Goal: Information Seeking & Learning: Learn about a topic

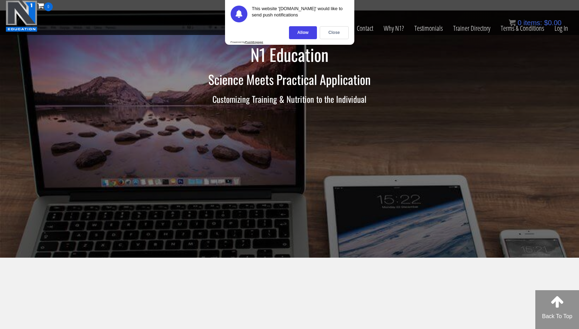
click at [129, 44] on div "Certs Course List Events FREE Course Course Preview – Biomechanics Course Previ…" at bounding box center [290, 28] width 568 height 34
click at [563, 33] on link "Log In" at bounding box center [562, 28] width 24 height 34
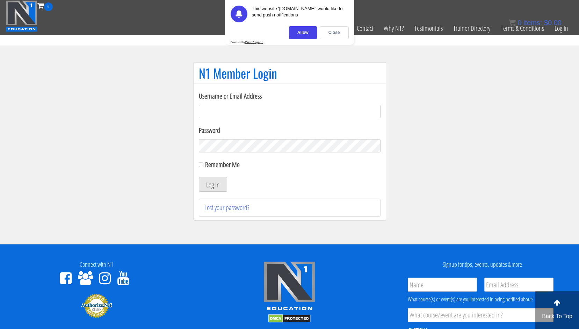
type input "syau2872@gmail.com"
click at [227, 159] on form "Username or Email Address syau2872@gmail.com Password Remember Me Log In" at bounding box center [290, 141] width 182 height 101
click at [226, 163] on label "Remember Me" at bounding box center [222, 164] width 35 height 9
click at [204, 163] on input "Remember Me" at bounding box center [201, 165] width 5 height 5
checkbox input "true"
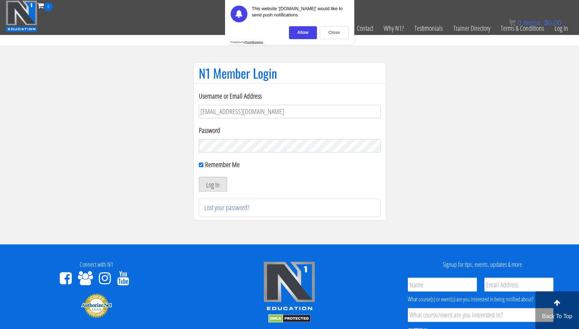
click at [215, 183] on button "Log In" at bounding box center [213, 184] width 28 height 15
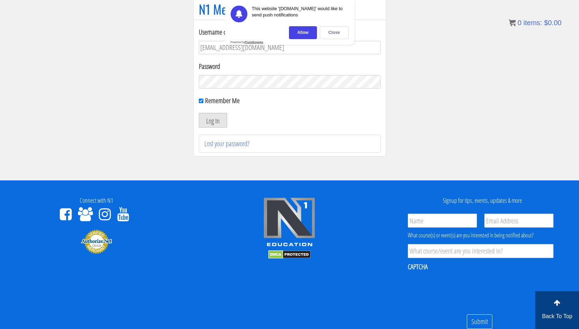
scroll to position [65, 0]
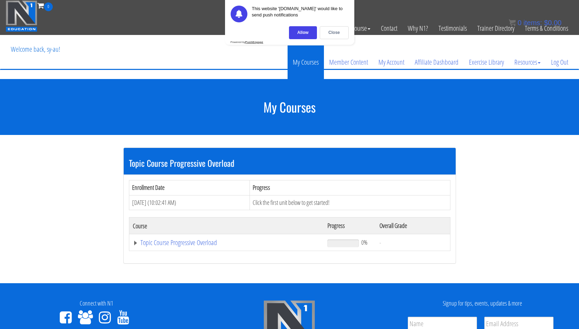
click at [304, 62] on link "My Courses" at bounding box center [306, 62] width 36 height 34
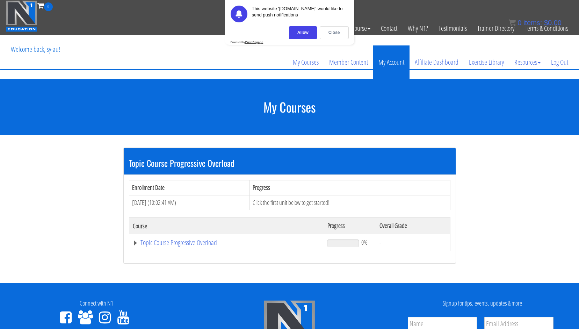
click at [394, 61] on link "My Account" at bounding box center [391, 62] width 36 height 34
click at [334, 28] on div "Close" at bounding box center [334, 32] width 29 height 13
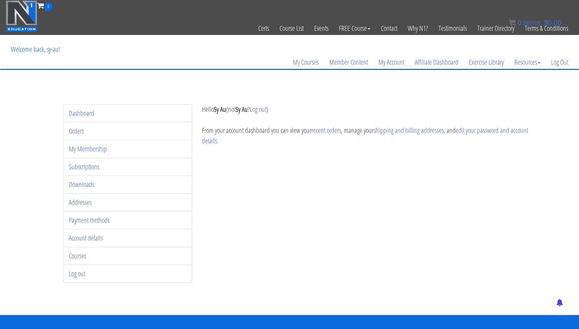
click at [89, 60] on div "My Courses Member Content My Account Affiliate Dashboard Exercise Library Resou…" at bounding box center [290, 52] width 568 height 34
click at [37, 98] on div "Dashboard Orders My Membership Subscriptions Downloads Addresses Payment method…" at bounding box center [289, 197] width 579 height 236
click at [91, 144] on link "My Membership" at bounding box center [88, 148] width 38 height 9
click at [84, 170] on link "Subscriptions" at bounding box center [84, 166] width 30 height 9
click at [91, 149] on link "My Membership" at bounding box center [88, 148] width 38 height 9
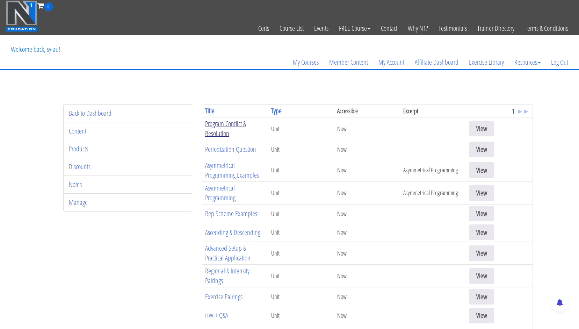
click at [223, 125] on link "Program Conflict & Resolution" at bounding box center [225, 128] width 41 height 19
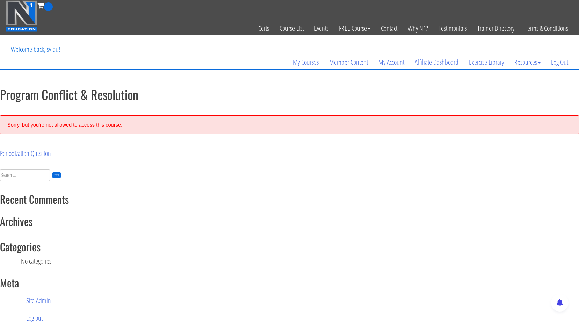
click at [93, 119] on div "Sorry, but you're not allowed to access this course." at bounding box center [289, 124] width 579 height 19
click at [238, 130] on div "Sorry, but you're not allowed to access this course." at bounding box center [289, 124] width 579 height 19
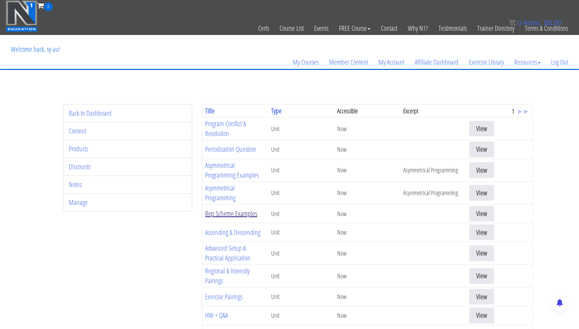
click at [219, 213] on link "Rep Scheme Examples" at bounding box center [231, 213] width 52 height 9
click at [221, 192] on link "Asymmetrical Programming" at bounding box center [220, 192] width 30 height 19
click at [222, 172] on link "Asymmetrical Programming Examples" at bounding box center [232, 170] width 54 height 19
click at [226, 146] on link "Periodization Question" at bounding box center [230, 148] width 51 height 9
click at [221, 122] on link "Program Conflict & Resolution" at bounding box center [225, 128] width 41 height 19
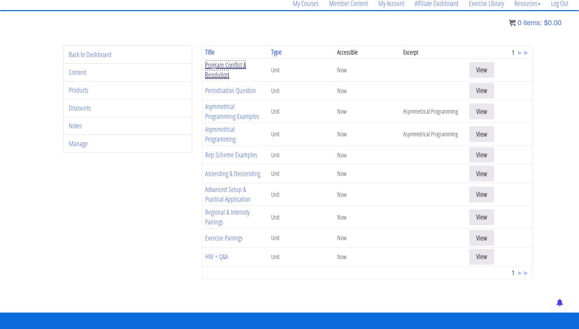
scroll to position [57, 0]
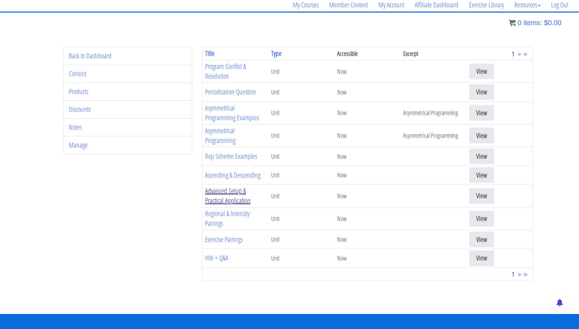
click at [235, 192] on link "Advanced Setup & Practical Application" at bounding box center [227, 195] width 45 height 19
click at [521, 275] on span "▸" at bounding box center [520, 273] width 3 height 9
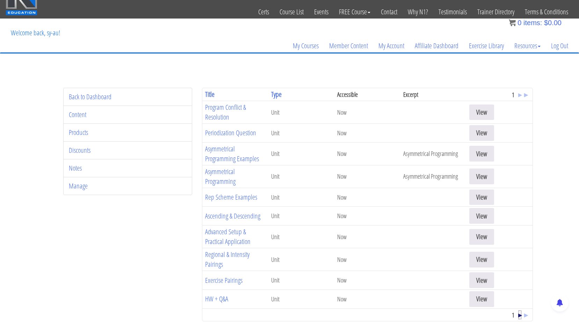
scroll to position [0, 0]
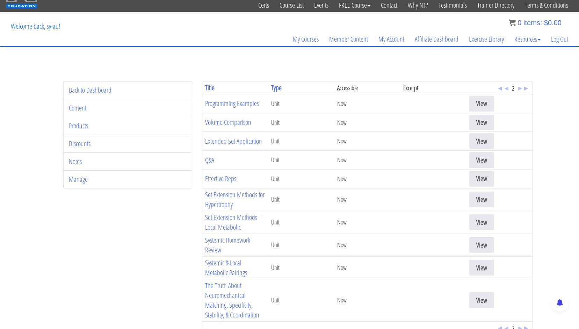
scroll to position [20, 0]
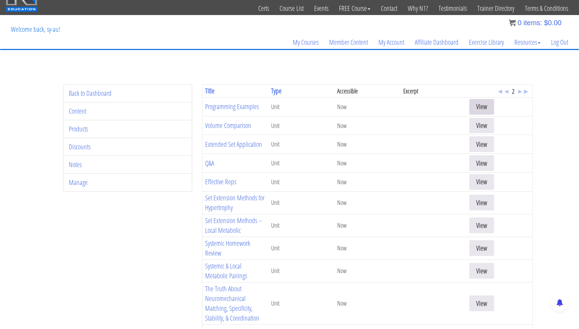
click at [487, 113] on link "View" at bounding box center [482, 107] width 25 height 16
click at [485, 126] on link "View" at bounding box center [482, 126] width 25 height 16
click at [483, 156] on link "View" at bounding box center [482, 163] width 25 height 16
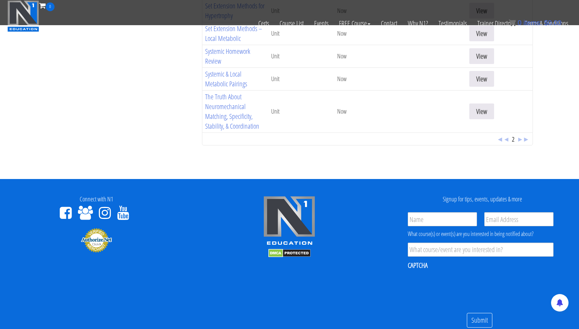
scroll to position [170, 0]
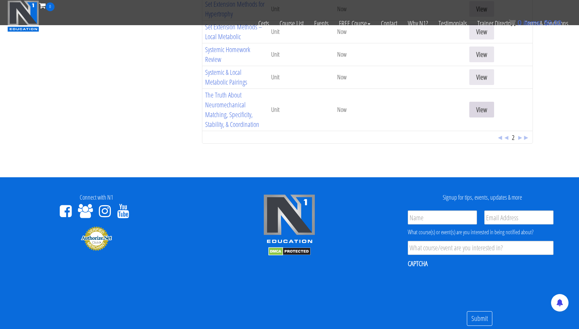
click at [472, 108] on link "View" at bounding box center [482, 110] width 25 height 16
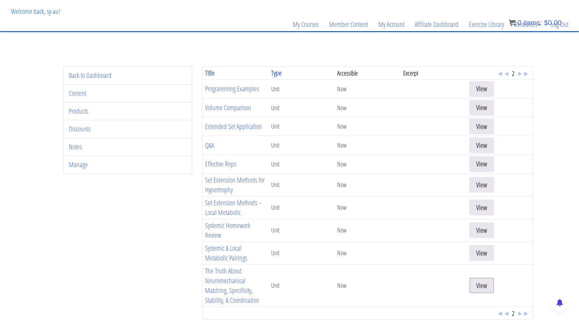
scroll to position [37, 0]
click at [239, 184] on link "Set Extension Methods for Hypertrophy" at bounding box center [234, 185] width 59 height 19
click at [157, 242] on div "Back to Dashboard Content Products Discounts Notes Manage Title ▴ ▾ Type ▴ ▾ Ac…" at bounding box center [290, 198] width 487 height 262
click at [226, 232] on td "Systemic Homework Review" at bounding box center [235, 231] width 66 height 23
click at [226, 230] on link "Systemic Homework Review" at bounding box center [227, 230] width 45 height 19
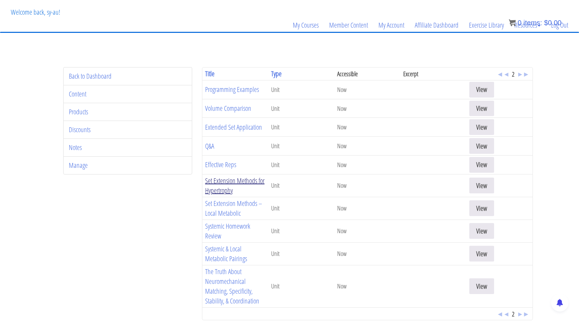
click at [220, 184] on link "Set Extension Methods for Hypertrophy" at bounding box center [234, 185] width 59 height 19
click at [221, 164] on link "Effective Reps" at bounding box center [220, 164] width 31 height 9
click at [223, 88] on link "Programming Examples" at bounding box center [232, 89] width 54 height 9
click at [509, 315] on span "◄ ◂ 2 ▸ ►" at bounding box center [513, 313] width 33 height 9
click at [508, 316] on span "◂" at bounding box center [506, 313] width 3 height 9
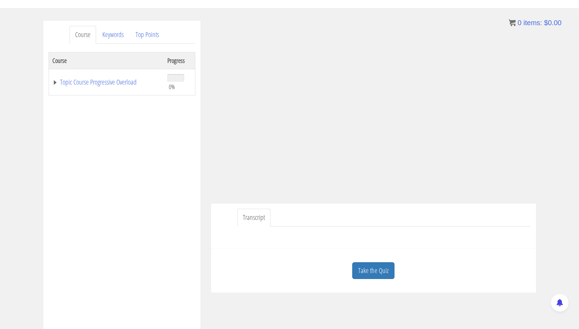
scroll to position [80, 0]
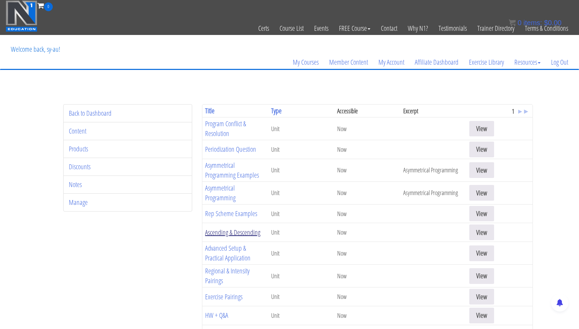
click at [244, 234] on link "Ascending & Descending" at bounding box center [232, 232] width 55 height 9
click at [231, 209] on link "Rep Scheme Examples" at bounding box center [231, 213] width 52 height 9
click at [216, 189] on link "Asymmetrical Programming" at bounding box center [220, 192] width 30 height 19
click at [215, 162] on link "Asymmetrical Programming Examples" at bounding box center [232, 170] width 54 height 19
click at [233, 153] on link "Periodization Question" at bounding box center [230, 148] width 51 height 9
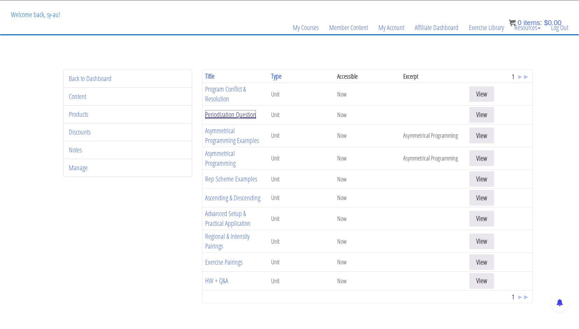
scroll to position [32, 0]
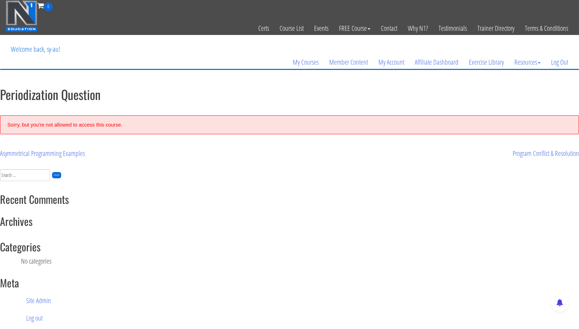
click at [64, 125] on div "Sorry, but you're not allowed to access this course." at bounding box center [289, 124] width 579 height 19
click at [79, 155] on link "Asymmetrical Programming Examples" at bounding box center [42, 153] width 85 height 9
click at [541, 151] on link "Program Conflict & Resolution" at bounding box center [546, 153] width 66 height 9
click at [92, 158] on div "Periodization Question" at bounding box center [145, 153] width 290 height 10
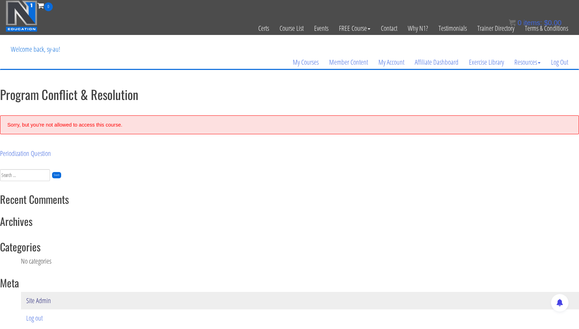
click at [64, 305] on link "Site Admin" at bounding box center [300, 300] width 558 height 17
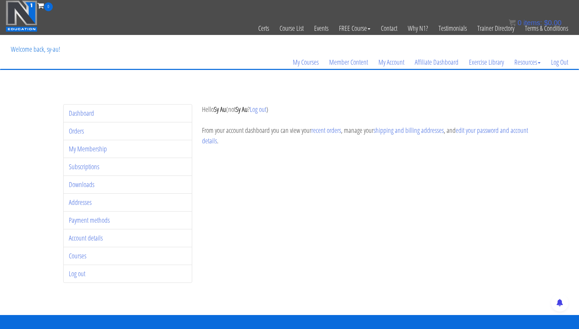
click at [333, 158] on div "Dashboard Orders My Membership Subscriptions Downloads Addresses Payment method…" at bounding box center [290, 197] width 487 height 186
click at [85, 166] on link "Subscriptions" at bounding box center [84, 166] width 30 height 9
click at [90, 152] on link "My Membership" at bounding box center [88, 148] width 38 height 9
click at [81, 131] on link "Orders" at bounding box center [76, 130] width 15 height 9
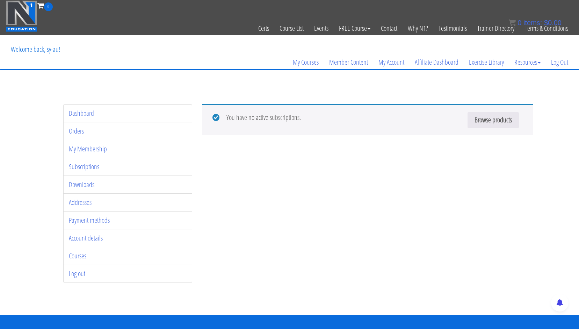
click at [313, 175] on div "Dashboard Orders My Membership Subscriptions Downloads Addresses Payment method…" at bounding box center [290, 197] width 487 height 186
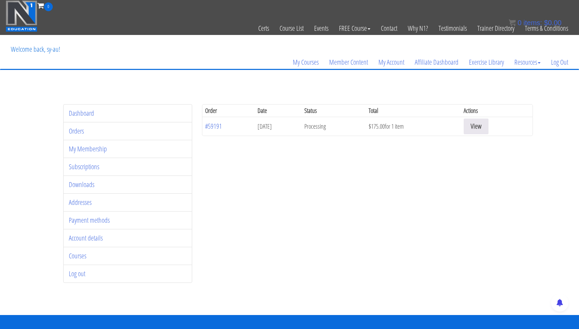
click at [326, 165] on div "Dashboard Orders My Membership Subscriptions Downloads Addresses Payment method…" at bounding box center [290, 197] width 487 height 186
click at [489, 124] on link "View" at bounding box center [476, 127] width 25 height 16
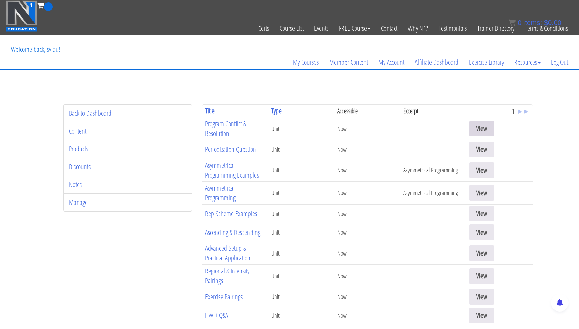
click at [482, 132] on link "View" at bounding box center [482, 129] width 25 height 16
click at [478, 150] on link "View" at bounding box center [482, 150] width 25 height 16
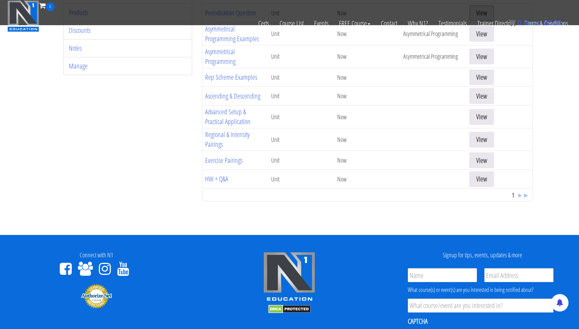
scroll to position [211, 0]
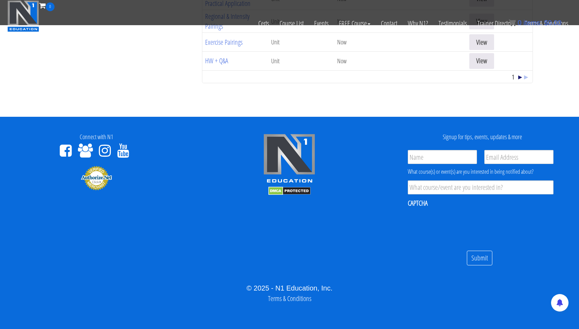
click at [521, 78] on span "▸" at bounding box center [520, 76] width 3 height 9
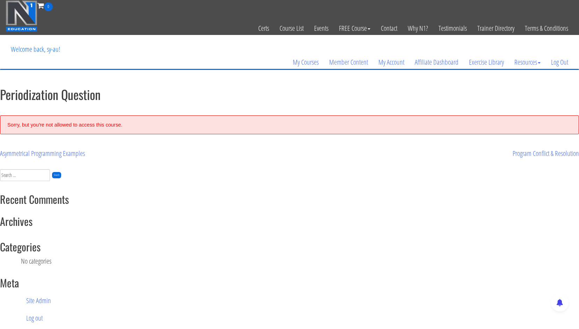
click at [78, 123] on div "Sorry, but you're not allowed to access this course." at bounding box center [289, 124] width 579 height 19
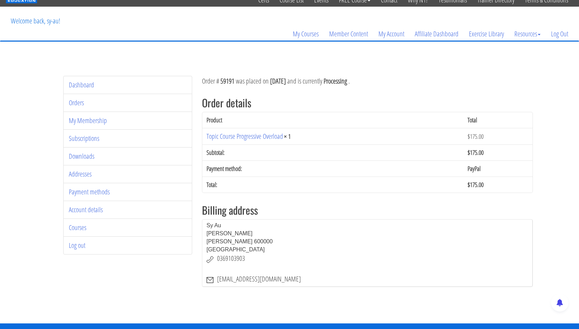
scroll to position [31, 0]
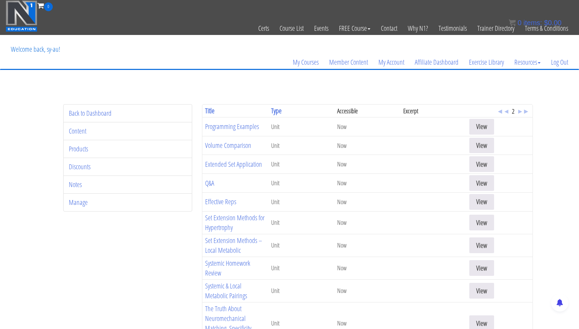
click at [466, 122] on td at bounding box center [434, 126] width 66 height 19
click at [486, 126] on link "View" at bounding box center [482, 127] width 25 height 16
click at [482, 144] on link "View" at bounding box center [482, 146] width 25 height 16
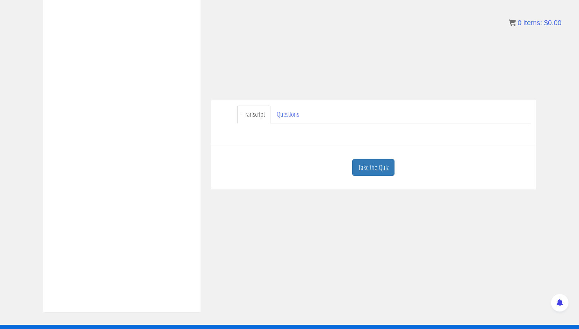
scroll to position [37, 0]
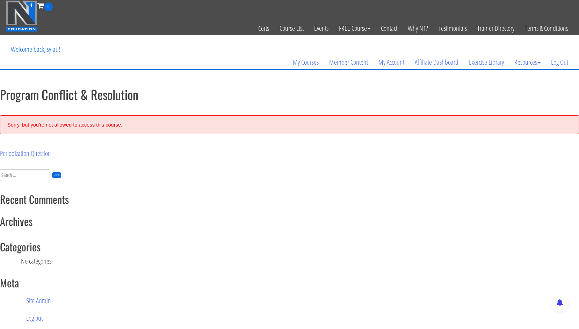
click at [119, 87] on h1 "Program Conflict & Resolution" at bounding box center [289, 94] width 579 height 14
copy h1 "Resolution"
click at [115, 94] on h1 "Program Conflict & Resolution" at bounding box center [289, 94] width 579 height 14
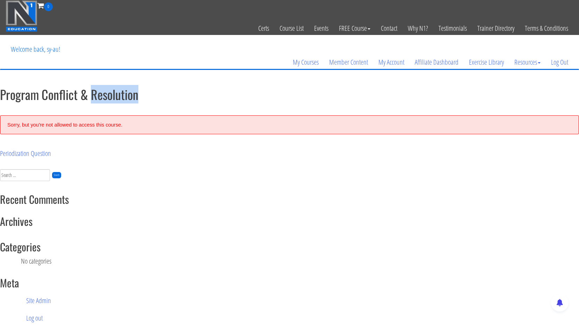
click at [102, 99] on h1 "Program Conflict & Resolution" at bounding box center [289, 94] width 579 height 14
click at [102, 98] on h1 "Program Conflict & Resolution" at bounding box center [289, 94] width 579 height 14
click at [70, 92] on h1 "Program Conflict & Resolution" at bounding box center [289, 94] width 579 height 14
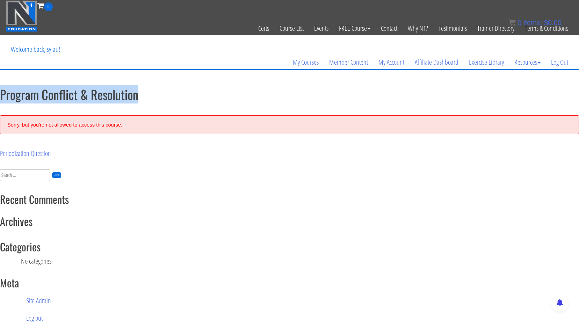
copy h1 "Program Conflict & Resolution"
drag, startPoint x: 172, startPoint y: 95, endPoint x: -1, endPoint y: 90, distance: 173.2
click at [0, 90] on html "Skip to content Toggle navigation 0 Certs Course List Events FREE Course Course…" at bounding box center [289, 301] width 579 height 602
